Goal: Find contact information: Find contact information

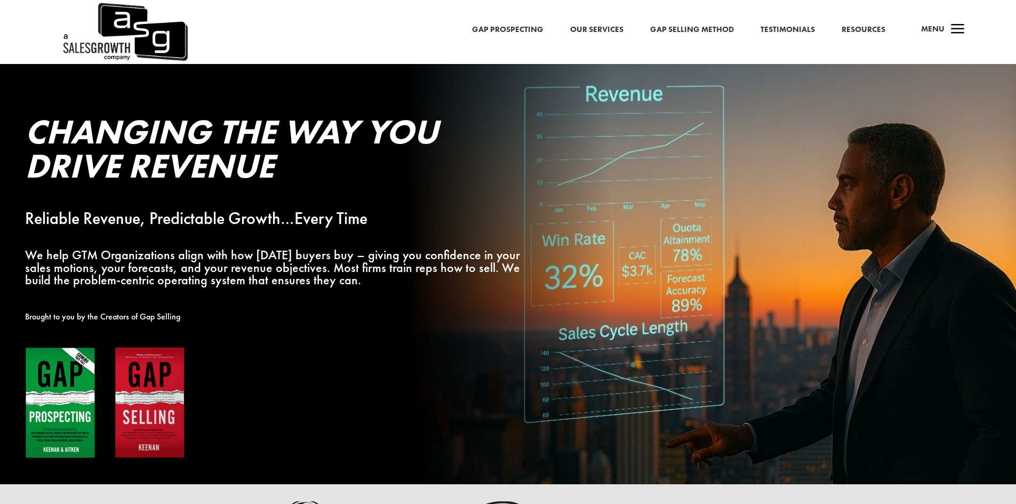
click at [936, 27] on span "Menu" at bounding box center [932, 28] width 23 height 11
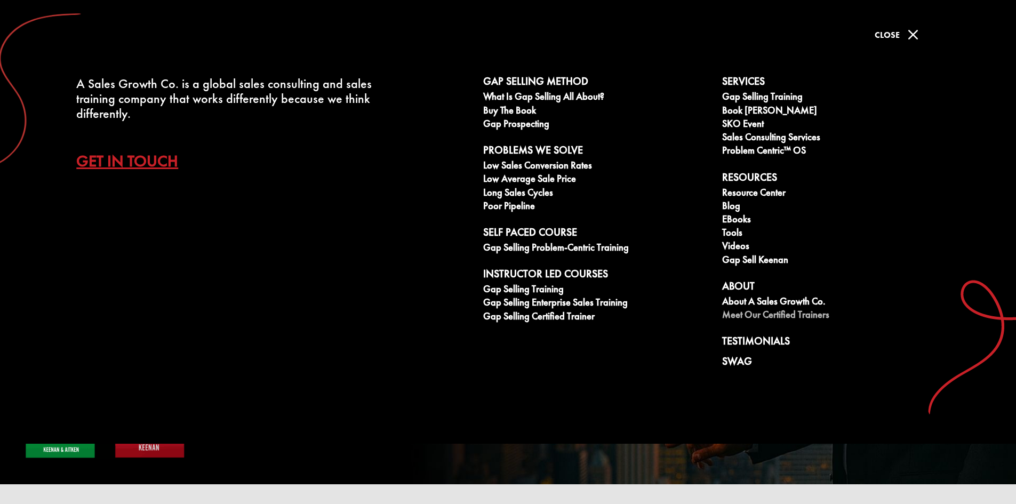
click at [763, 320] on link "Meet our Certified Trainers" at bounding box center [835, 315] width 227 height 13
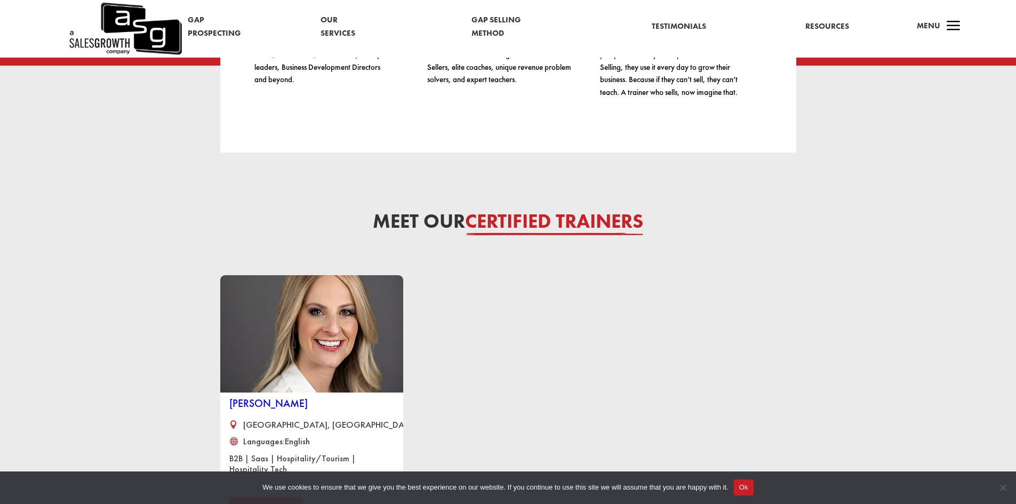
scroll to position [747, 0]
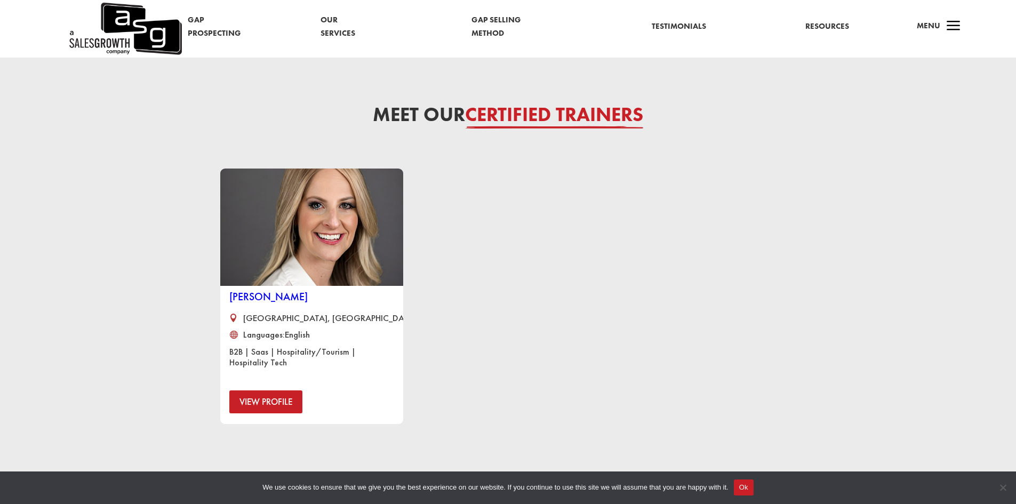
drag, startPoint x: 347, startPoint y: 300, endPoint x: 231, endPoint y: 301, distance: 115.8
click at [231, 301] on h3 "[PERSON_NAME]" at bounding box center [311, 299] width 165 height 16
copy link "[PERSON_NAME]"
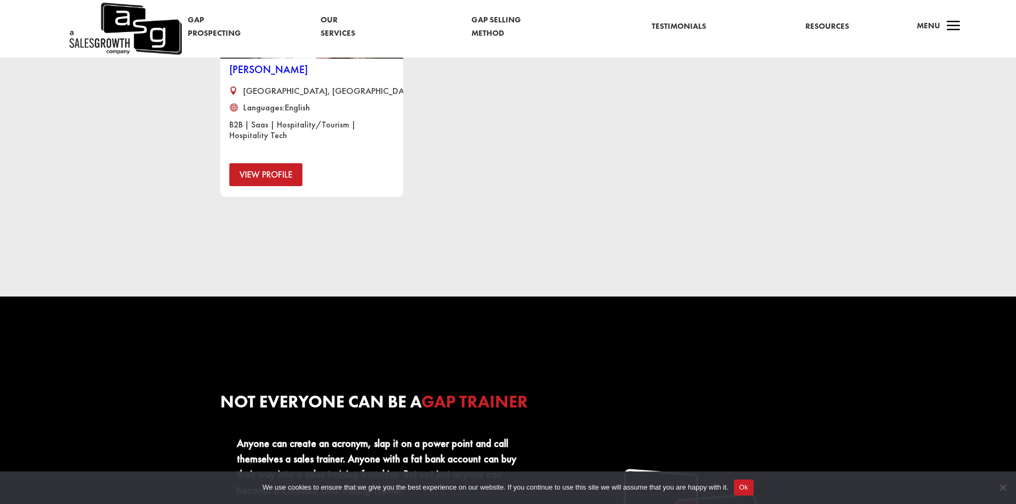
scroll to position [960, 0]
